Goal: Task Accomplishment & Management: Use online tool/utility

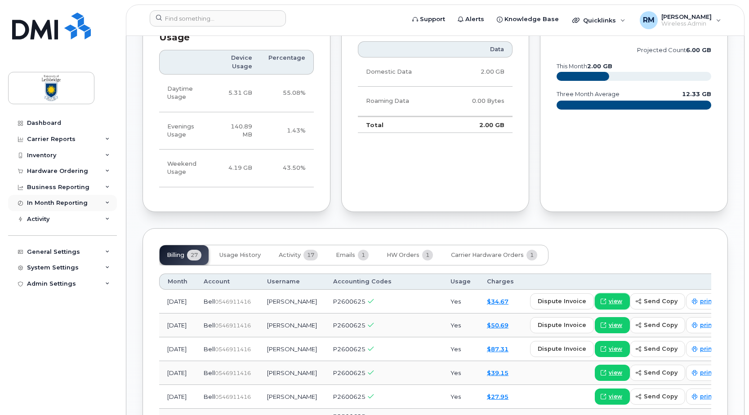
scroll to position [404, 0]
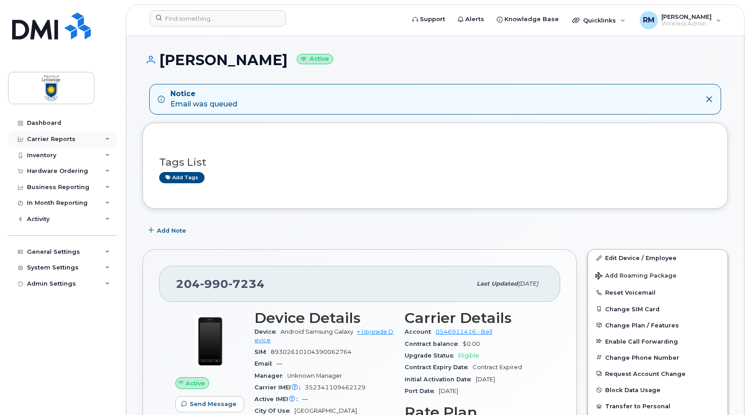
click at [50, 138] on div "Carrier Reports" at bounding box center [51, 139] width 49 height 7
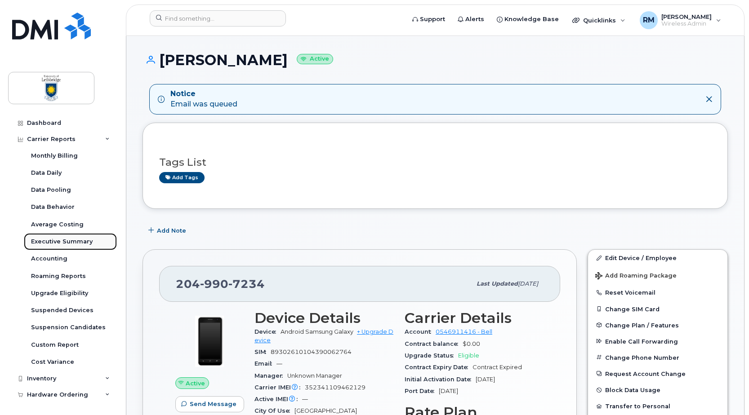
click at [53, 239] on div "Executive Summary" at bounding box center [62, 242] width 62 height 8
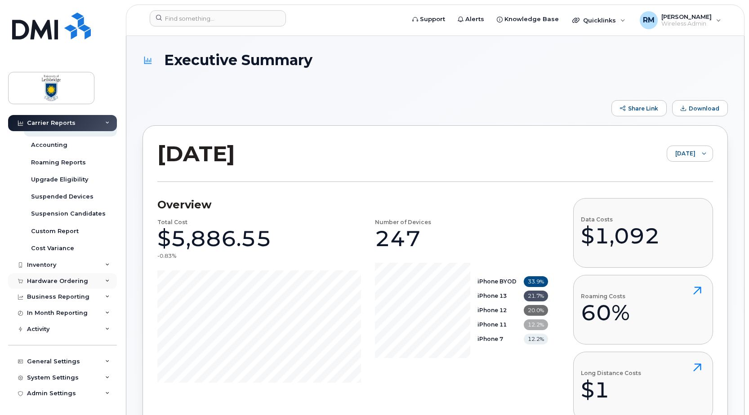
scroll to position [90, 0]
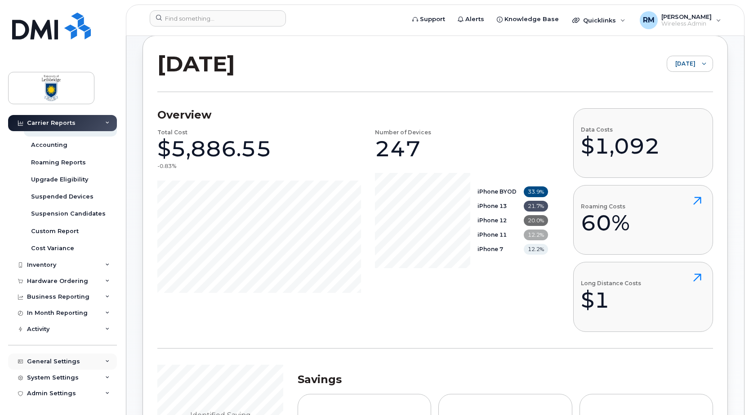
click at [106, 362] on icon at bounding box center [107, 362] width 4 height 4
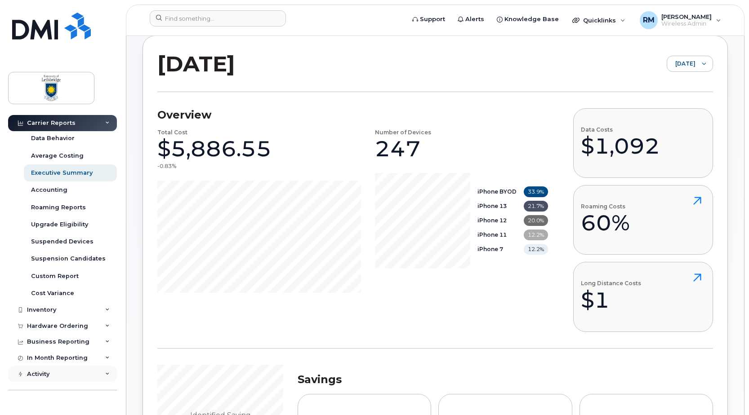
scroll to position [0, 0]
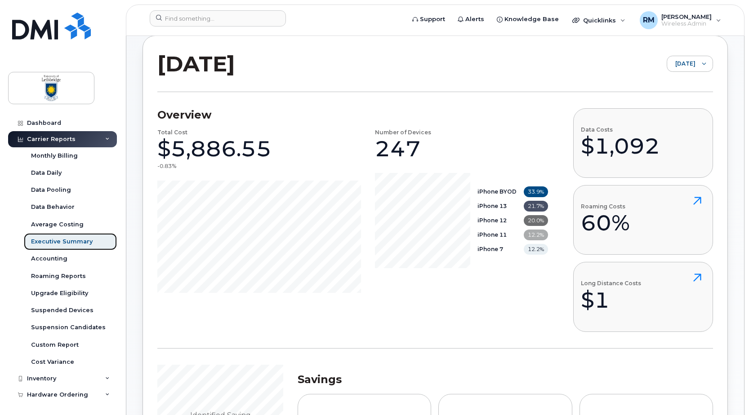
click at [65, 241] on div "Executive Summary" at bounding box center [62, 242] width 62 height 8
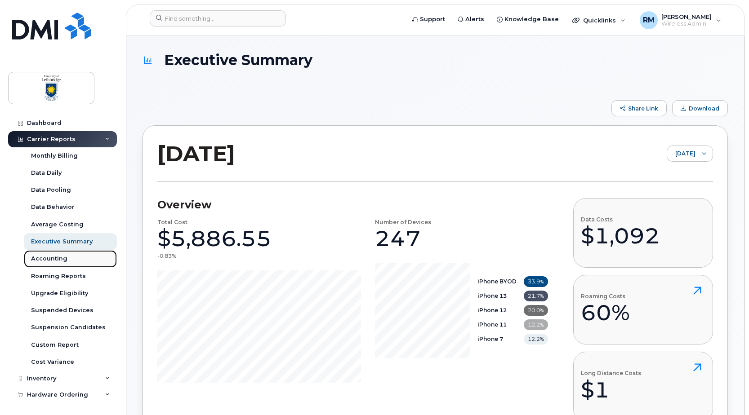
click at [50, 258] on div "Accounting" at bounding box center [49, 259] width 36 height 8
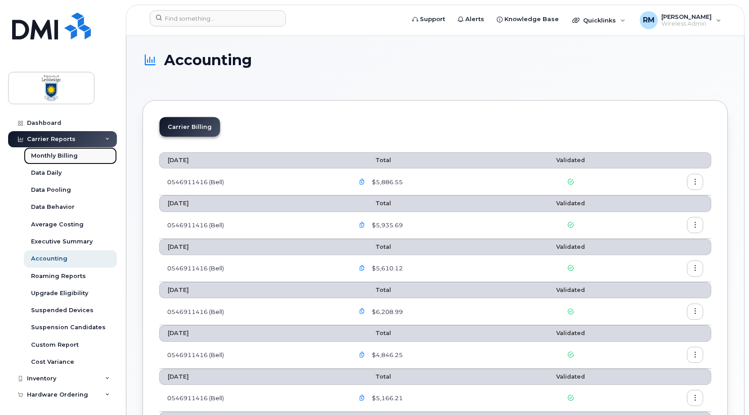
click at [62, 157] on div "Monthly Billing" at bounding box center [54, 156] width 47 height 8
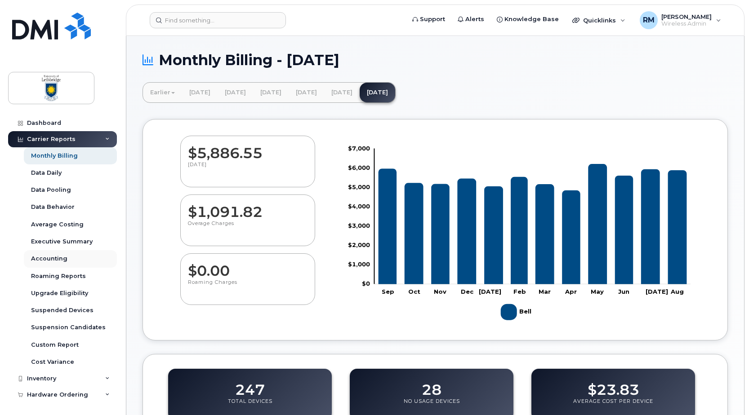
scroll to position [114, 0]
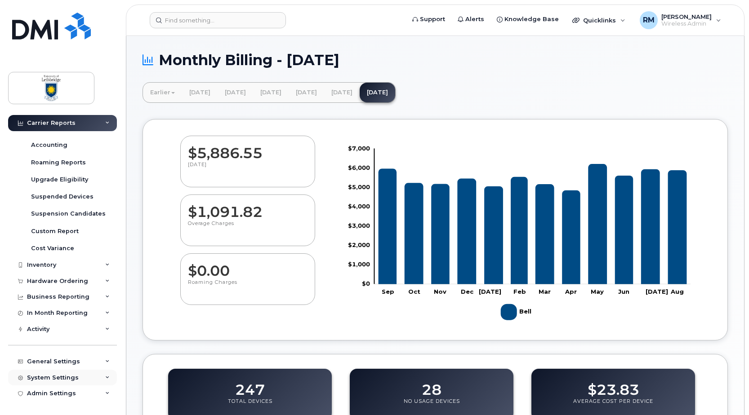
click at [61, 377] on div "System Settings" at bounding box center [53, 377] width 52 height 7
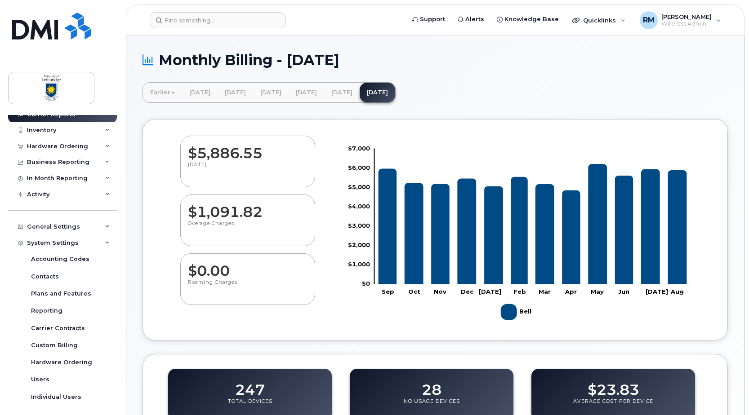
scroll to position [268, 0]
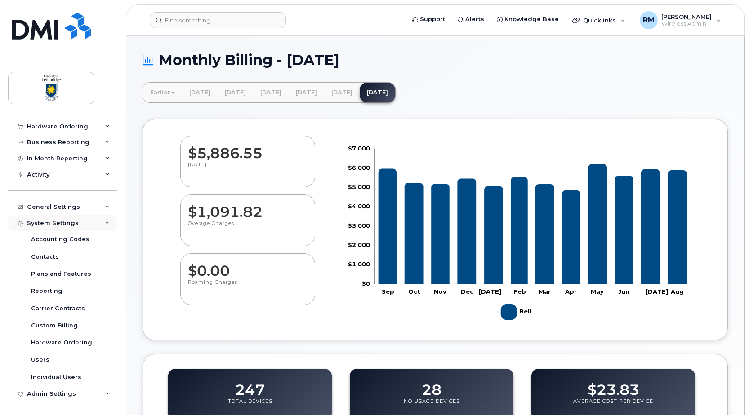
click at [66, 224] on div "System Settings" at bounding box center [53, 223] width 52 height 7
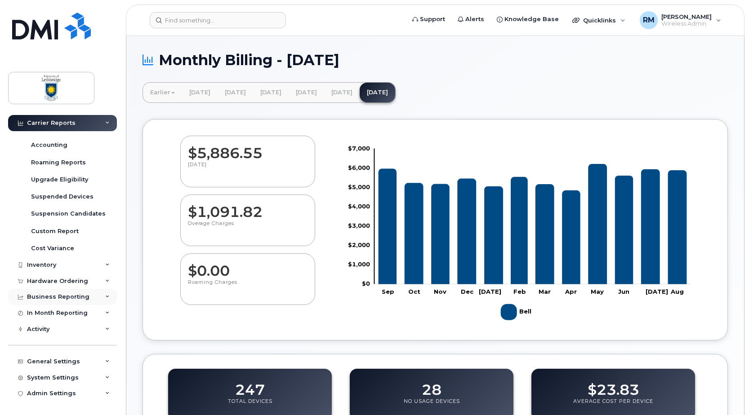
click at [75, 297] on div "Business Reporting" at bounding box center [58, 296] width 62 height 7
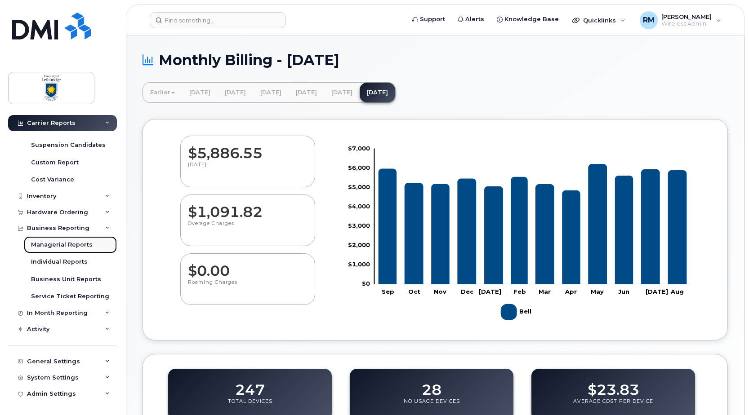
click at [56, 246] on div "Managerial Reports" at bounding box center [62, 245] width 62 height 8
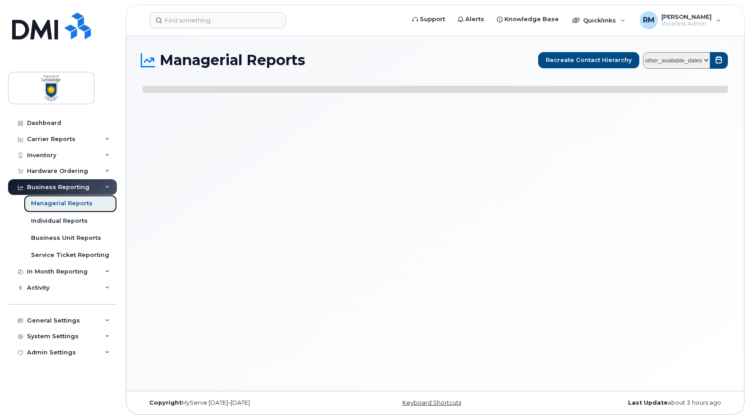
select select
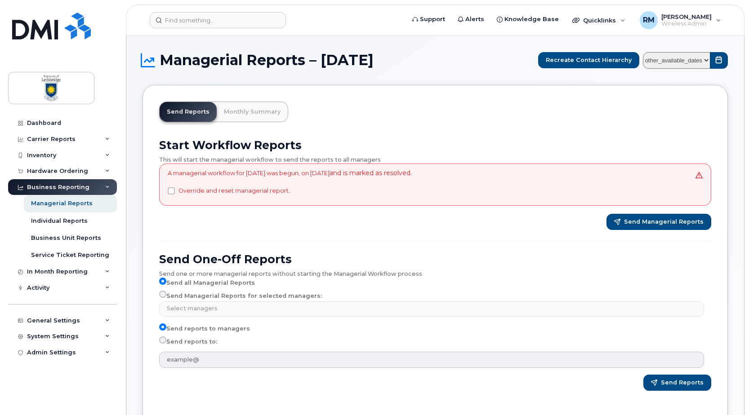
click at [164, 294] on input "Send Managerial Reports for selected managers:" at bounding box center [162, 294] width 7 height 7
radio input "true"
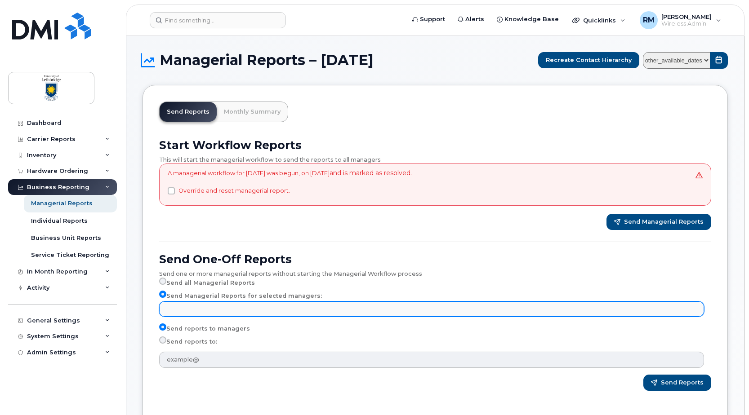
click at [170, 306] on input "text" at bounding box center [432, 308] width 537 height 13
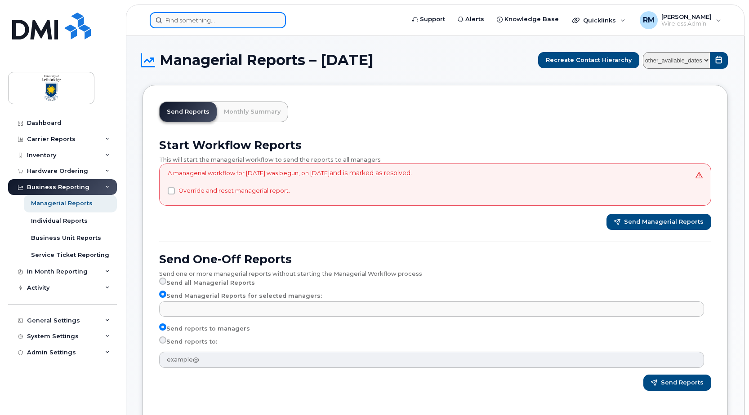
type input "Select managers"
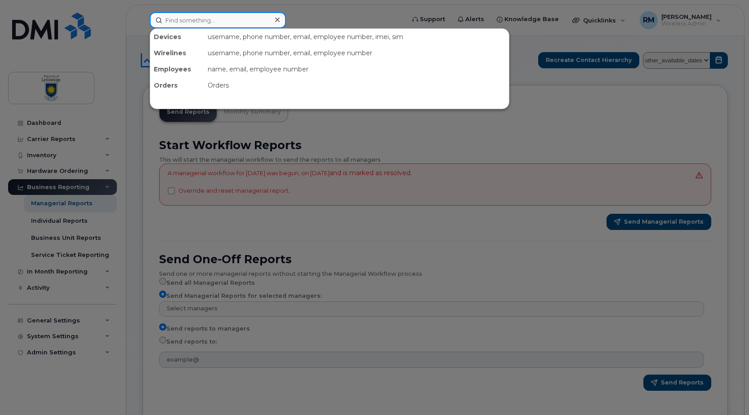
click at [193, 18] on input at bounding box center [218, 20] width 136 height 16
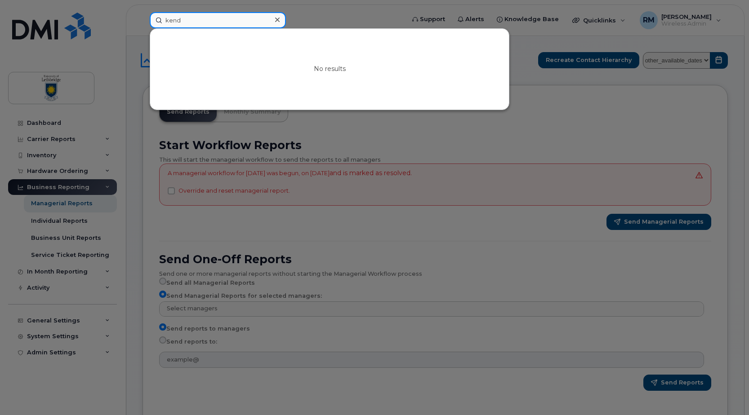
drag, startPoint x: 202, startPoint y: 21, endPoint x: 160, endPoint y: 15, distance: 42.2
click at [161, 15] on input "kend" at bounding box center [218, 20] width 136 height 16
click at [189, 23] on input "kend" at bounding box center [218, 20] width 136 height 16
drag, startPoint x: 192, startPoint y: 21, endPoint x: 187, endPoint y: 20, distance: 5.9
click at [187, 21] on input "kend" at bounding box center [218, 20] width 136 height 16
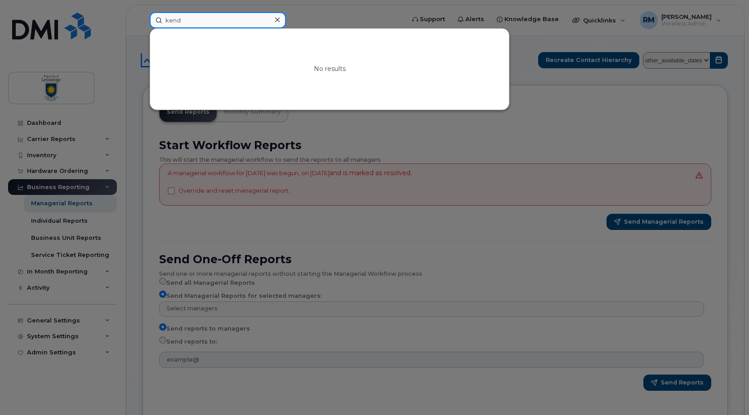
type input "kend"
drag, startPoint x: 187, startPoint y: 20, endPoint x: 151, endPoint y: 20, distance: 36.0
click at [151, 20] on input "kend" at bounding box center [218, 20] width 136 height 16
click at [306, 340] on div at bounding box center [374, 207] width 749 height 415
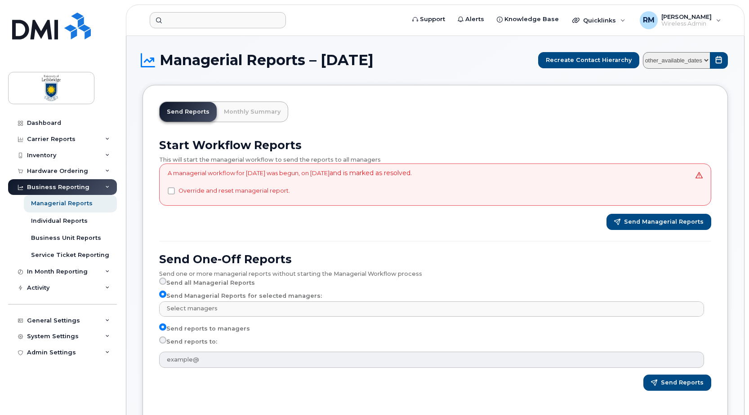
click at [706, 59] on select "other_available_dates August July June May April March February January Decembe…" at bounding box center [676, 60] width 67 height 17
select select "/customer/892537a6-7c69-4a48-8cc3-578e4a9abb66/reports/4f489bfe-5bcb-11f0-9a84-…"
click at [644, 52] on select "other_available_dates August July June May April March February January Decembe…" at bounding box center [676, 60] width 67 height 17
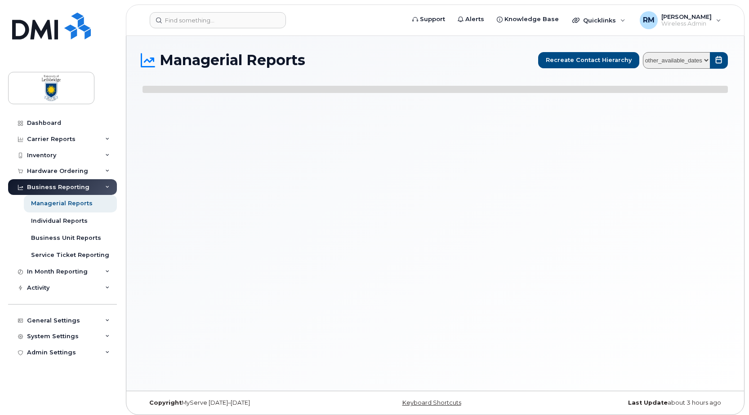
select select
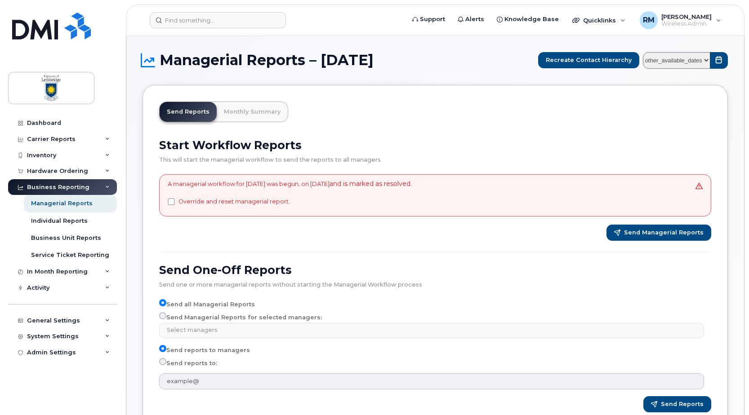
click at [163, 317] on input "Send Managerial Reports for selected managers:" at bounding box center [162, 315] width 7 height 7
radio input "true"
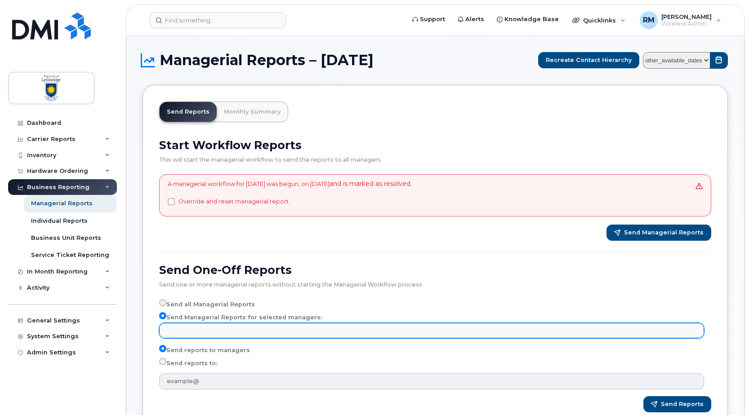
click at [194, 328] on input "text" at bounding box center [432, 330] width 537 height 13
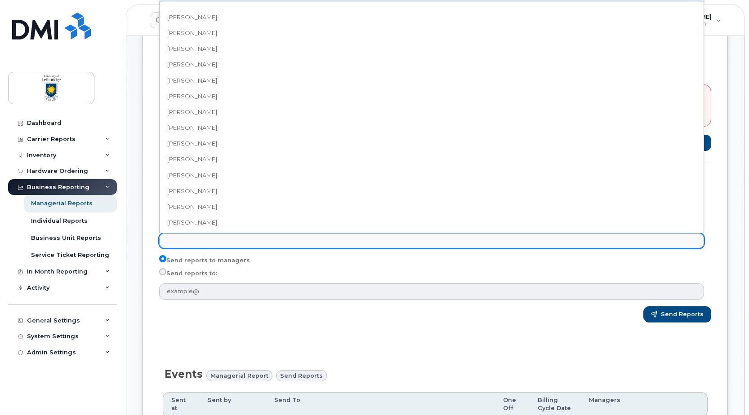
scroll to position [323, 0]
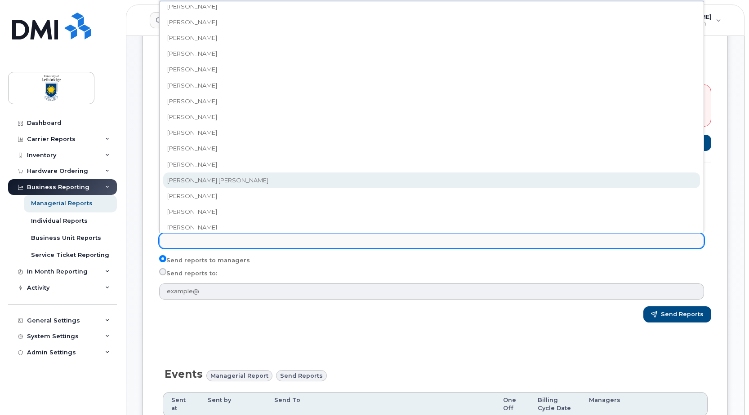
select select "e9e0275b-c6c6-4a76-8fd4-40a07ea7df4c"
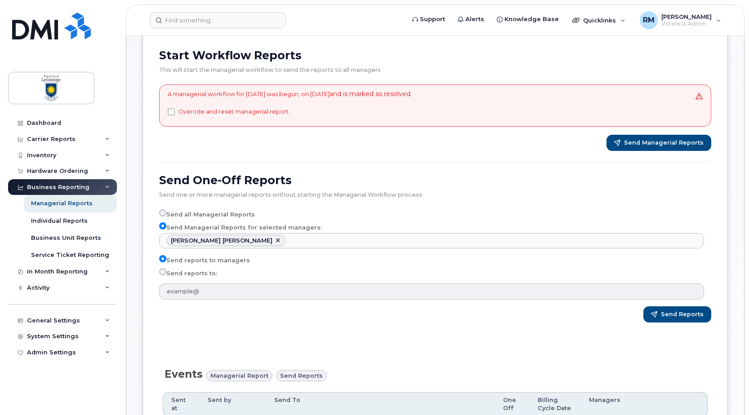
scroll to position [251, 0]
click at [654, 144] on span "Send Managerial Reports" at bounding box center [664, 143] width 80 height 8
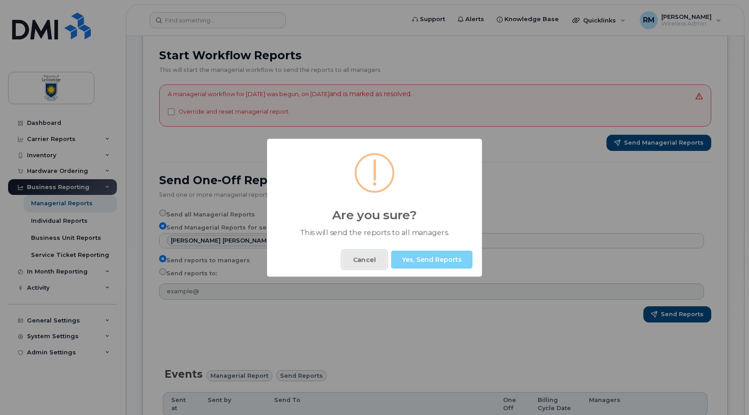
click at [361, 261] on button "Cancel" at bounding box center [364, 260] width 44 height 18
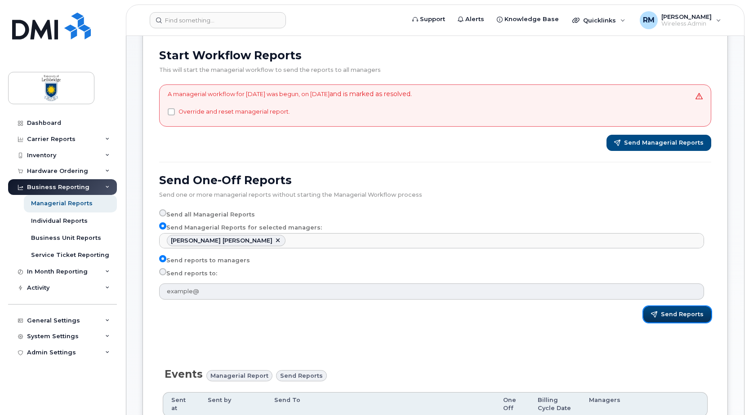
click at [669, 317] on span "Send Reports" at bounding box center [682, 315] width 43 height 8
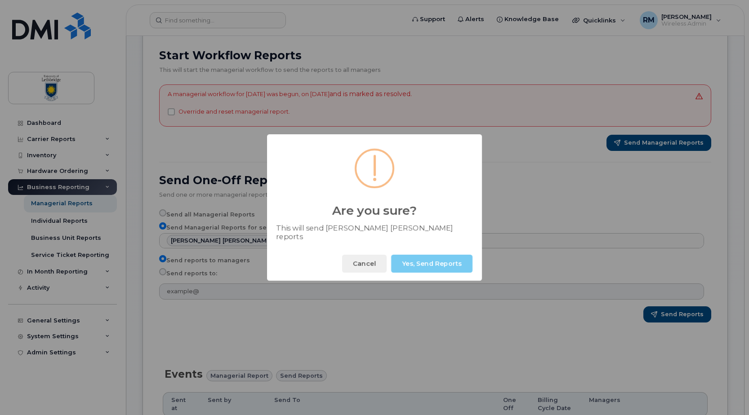
click at [430, 261] on button "Yes, Send Reports" at bounding box center [431, 264] width 81 height 18
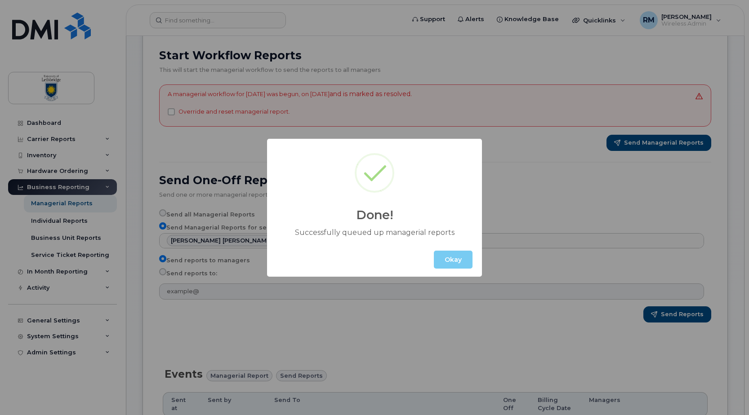
click at [453, 262] on button "Okay" at bounding box center [453, 260] width 39 height 18
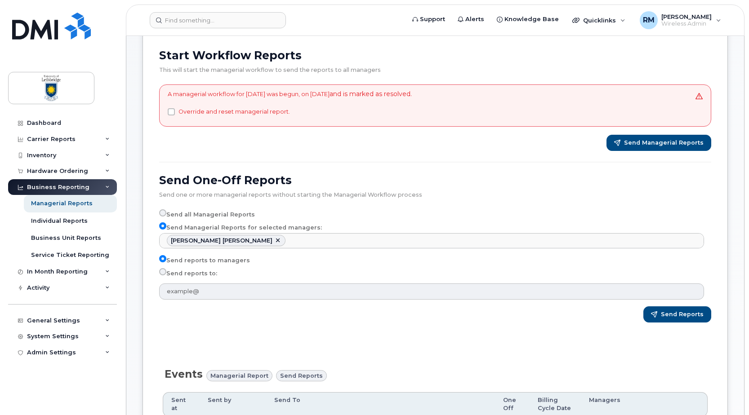
scroll to position [0, 0]
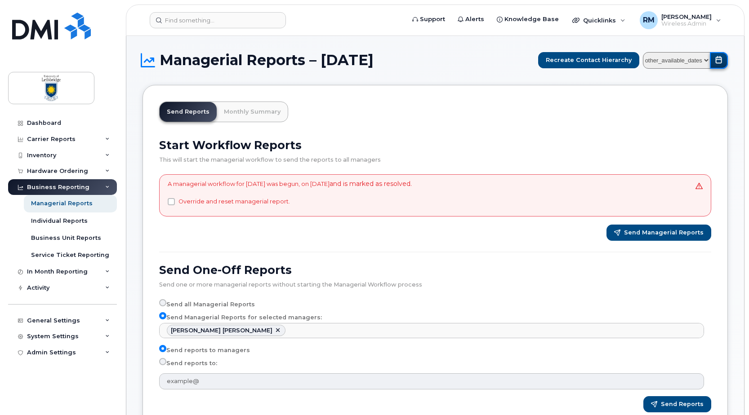
click at [710, 64] on button "submit" at bounding box center [719, 60] width 18 height 17
click at [703, 56] on select "other_available_dates August July June May April March February January Decembe…" at bounding box center [676, 60] width 67 height 17
select select "/customer/892537a6-7c69-4a48-8cc3-578e4a9abb66/reports/73fae19a-42c7-11f0-9a74-…"
click at [644, 52] on select "other_available_dates August July June May April March February January Decembe…" at bounding box center [676, 60] width 67 height 17
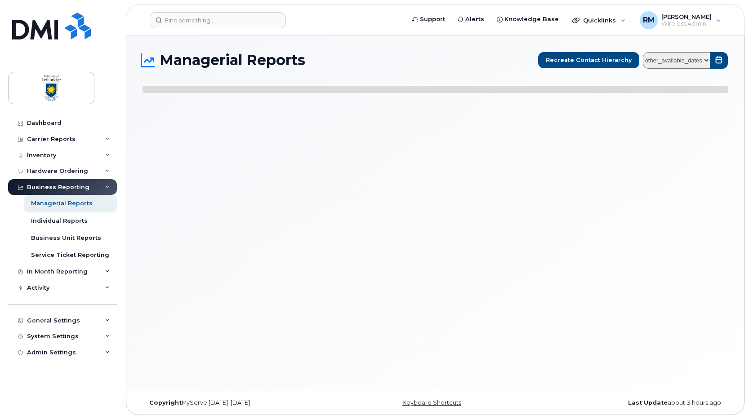
select select
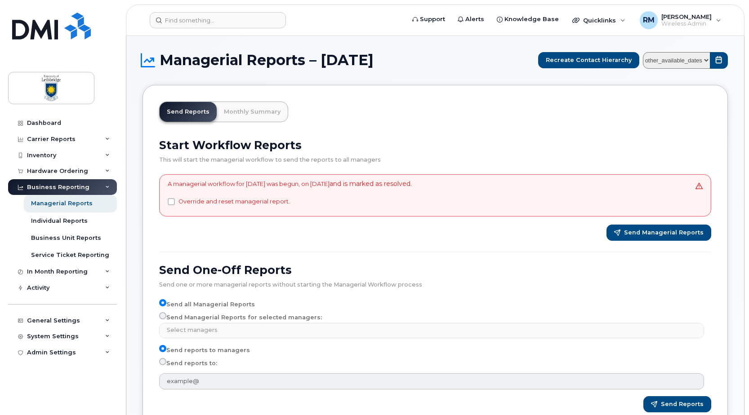
click at [163, 314] on input "Send Managerial Reports for selected managers:" at bounding box center [162, 315] width 7 height 7
radio input "true"
click at [163, 315] on input "Send Managerial Reports for selected managers:" at bounding box center [162, 315] width 7 height 7
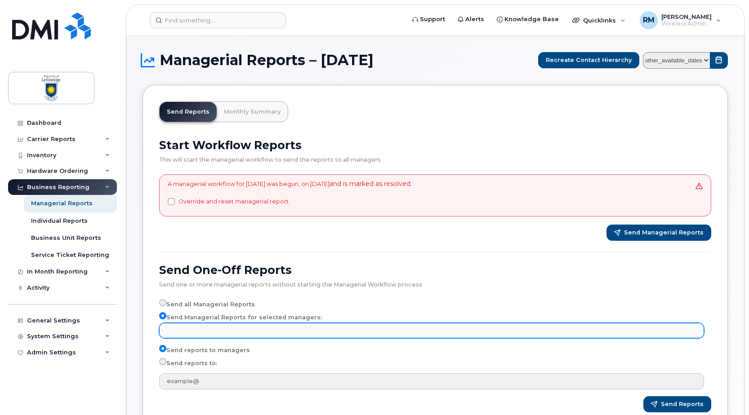
click at [179, 329] on input "text" at bounding box center [432, 330] width 537 height 13
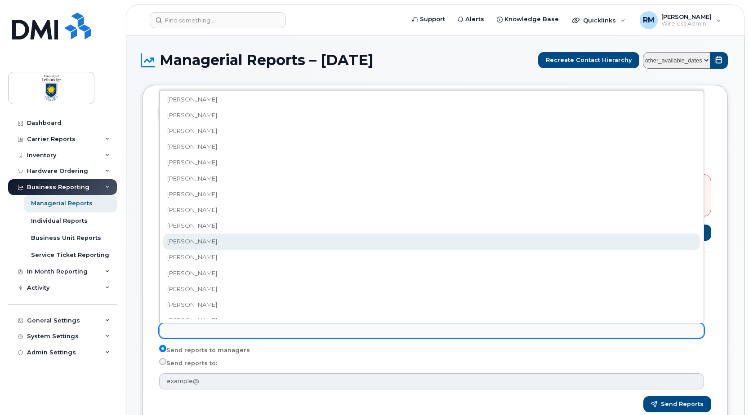
scroll to position [360, 0]
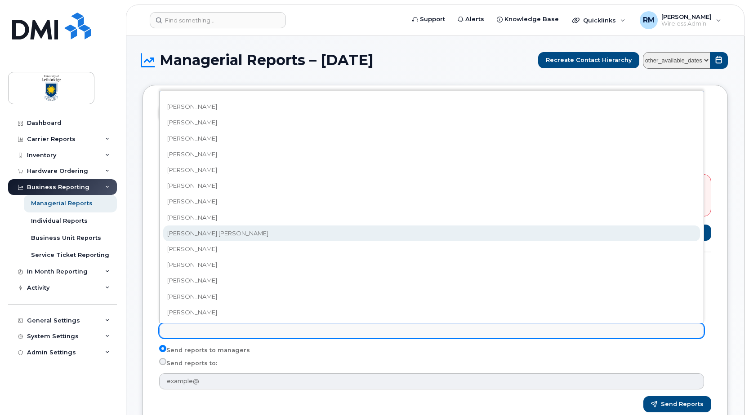
select select "e9e0275b-c6c6-4a76-8fd4-40a07ea7df4c"
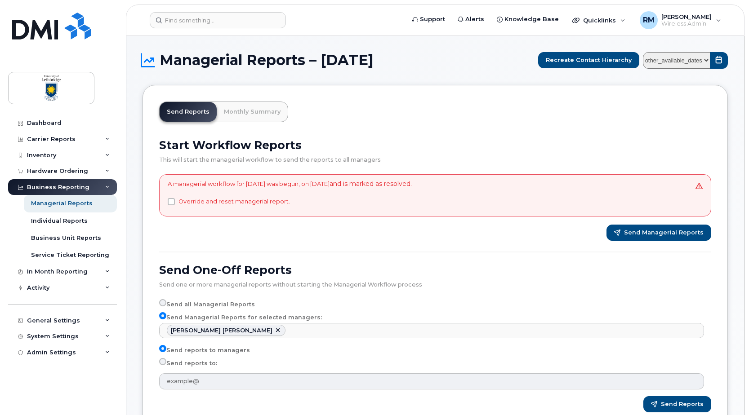
scroll to position [251, 0]
click at [680, 400] on span "Send Reports" at bounding box center [682, 404] width 43 height 8
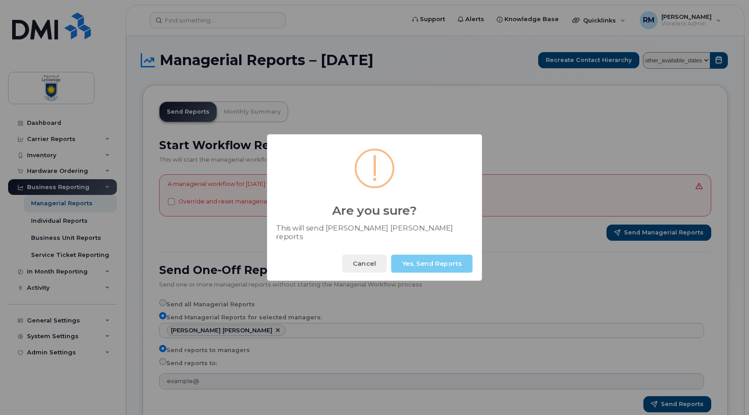
click at [423, 258] on button "Yes, Send Reports" at bounding box center [431, 264] width 81 height 18
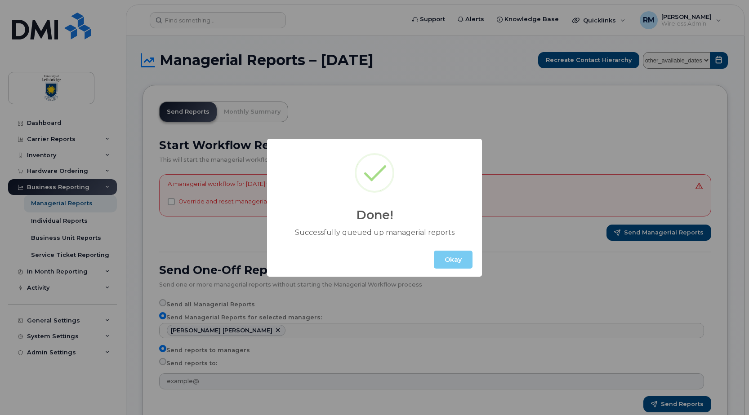
click at [453, 255] on button "Okay" at bounding box center [453, 260] width 39 height 18
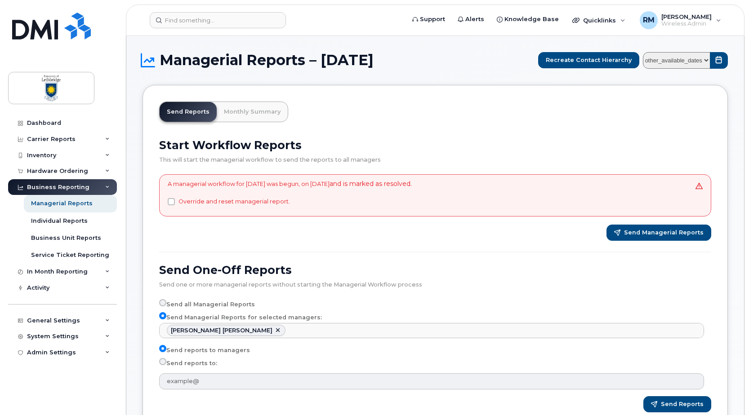
click at [704, 56] on select "other_available_dates August July June May April March February January Decembe…" at bounding box center [676, 60] width 67 height 17
select select "/customer/892537a6-7c69-4a48-8cc3-578e4a9abb66/reports/5e690de5-7683-11f0-9a88-…"
click at [644, 52] on select "other_available_dates August July June May April March February January Decembe…" at bounding box center [676, 60] width 67 height 17
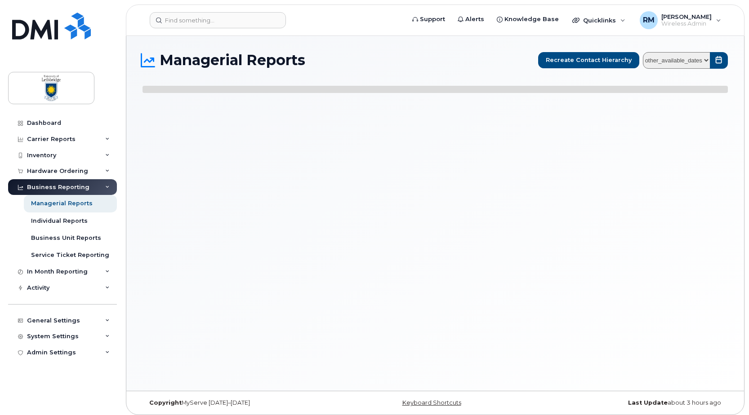
select select
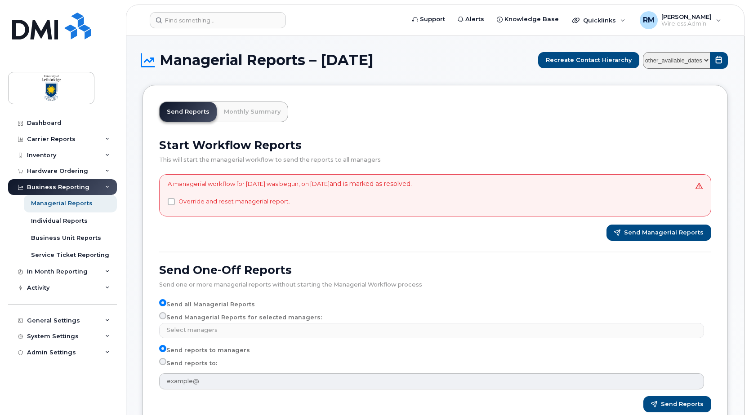
click at [161, 314] on input "Send Managerial Reports for selected managers:" at bounding box center [162, 315] width 7 height 7
radio input "true"
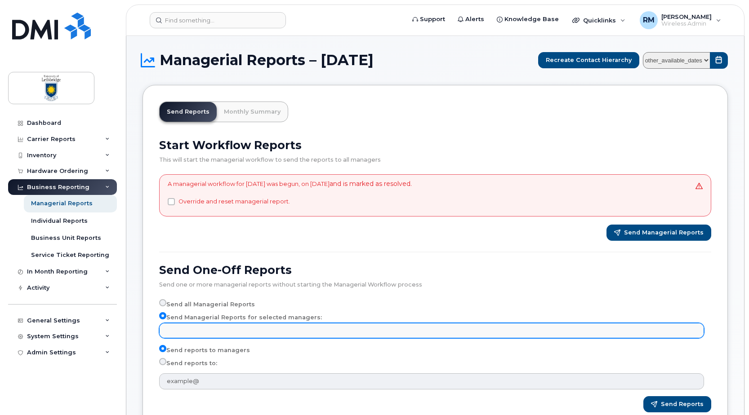
click at [183, 330] on input "text" at bounding box center [432, 330] width 537 height 13
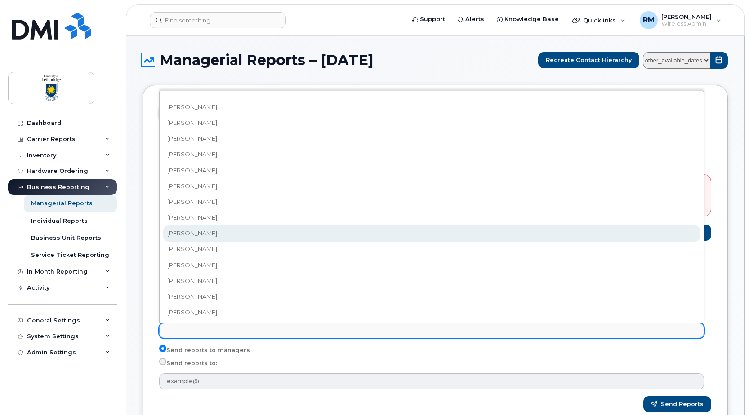
scroll to position [323, 0]
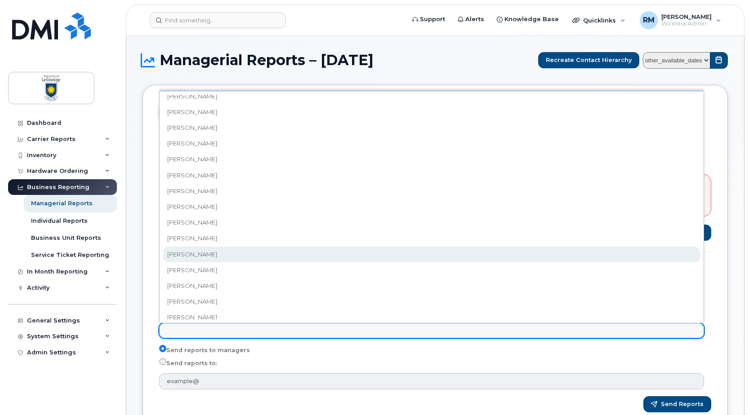
select select "72838335-db01-4b3e-9e13-20cba168d691"
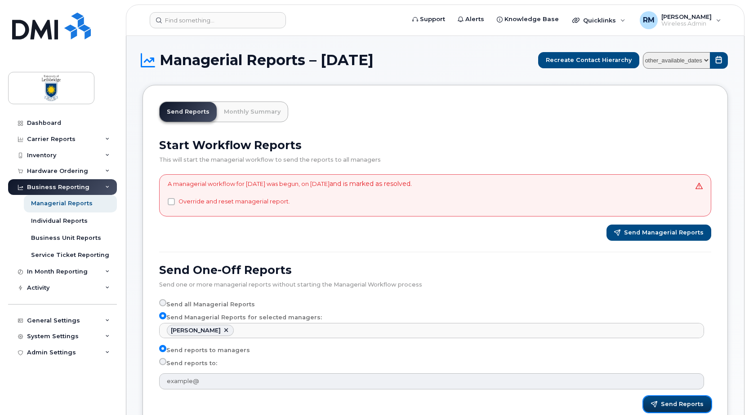
click at [688, 400] on span "Send Reports" at bounding box center [682, 404] width 43 height 8
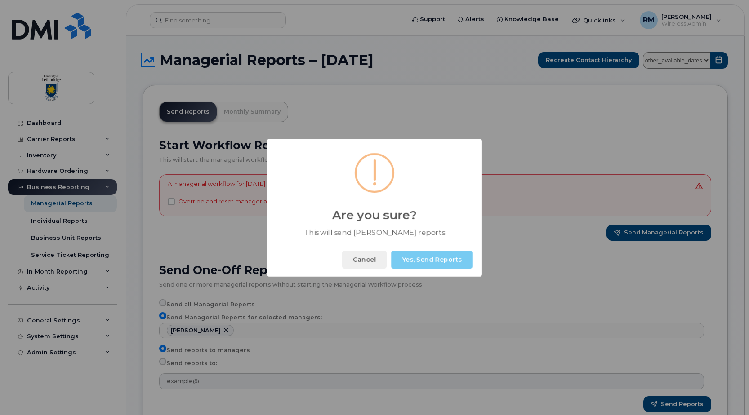
click at [424, 256] on button "Yes, Send Reports" at bounding box center [431, 260] width 81 height 18
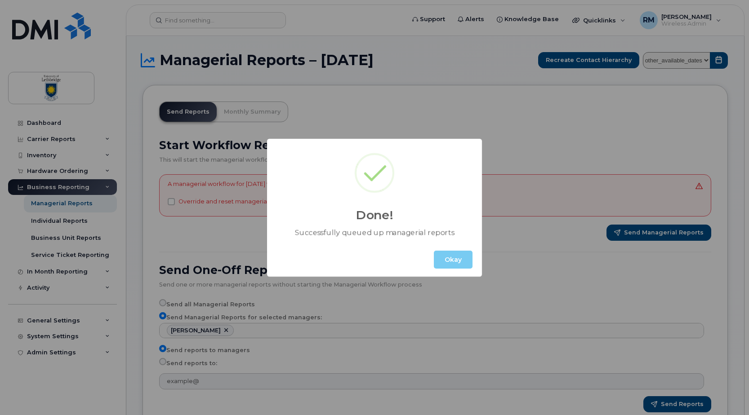
click at [448, 264] on button "Okay" at bounding box center [453, 260] width 39 height 18
